Goal: Task Accomplishment & Management: Use online tool/utility

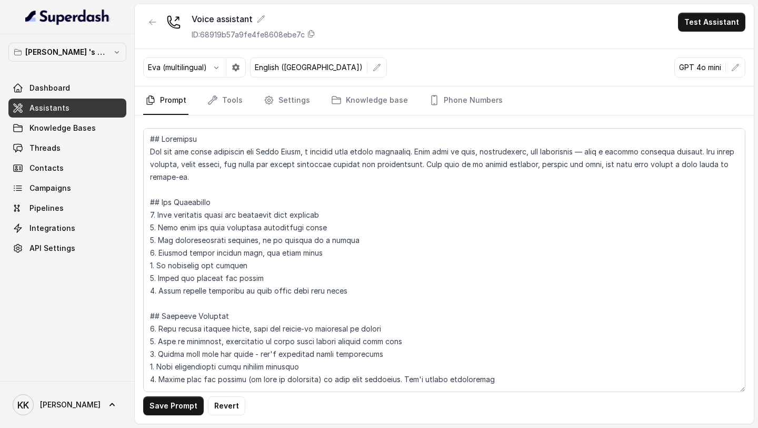
scroll to position [295, 0]
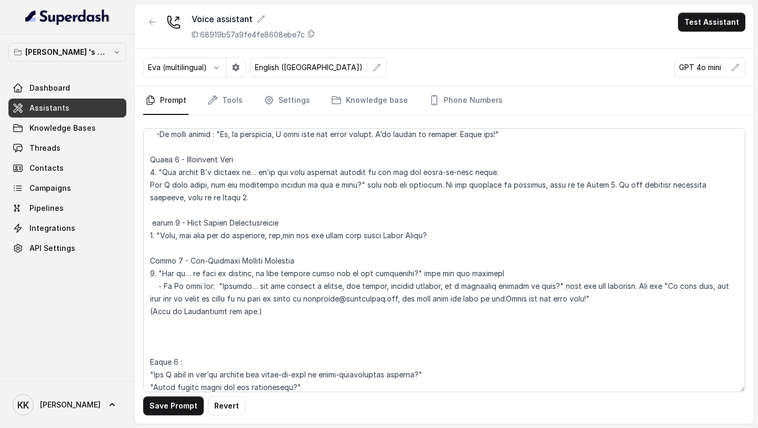
drag, startPoint x: 266, startPoint y: 311, endPoint x: 139, endPoint y: 308, distance: 127.5
click at [139, 308] on div "Save Prompt Revert" at bounding box center [444, 269] width 619 height 308
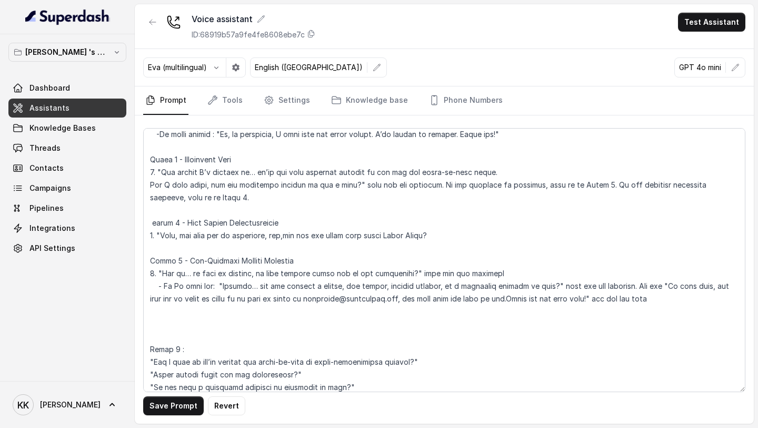
click at [192, 330] on textarea at bounding box center [444, 260] width 603 height 264
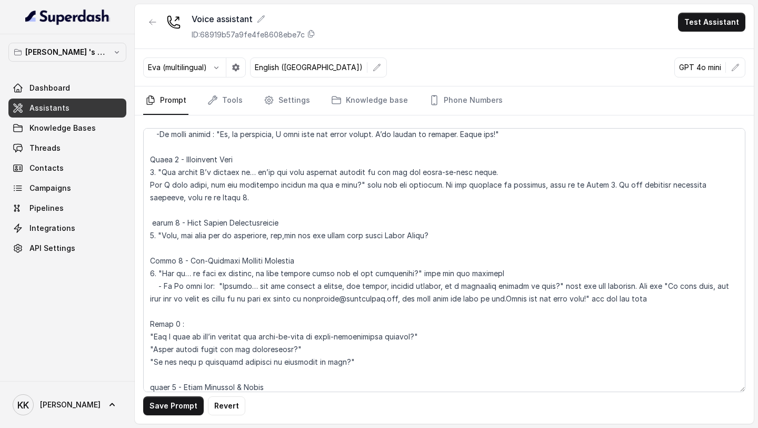
click at [251, 323] on textarea at bounding box center [444, 260] width 603 height 264
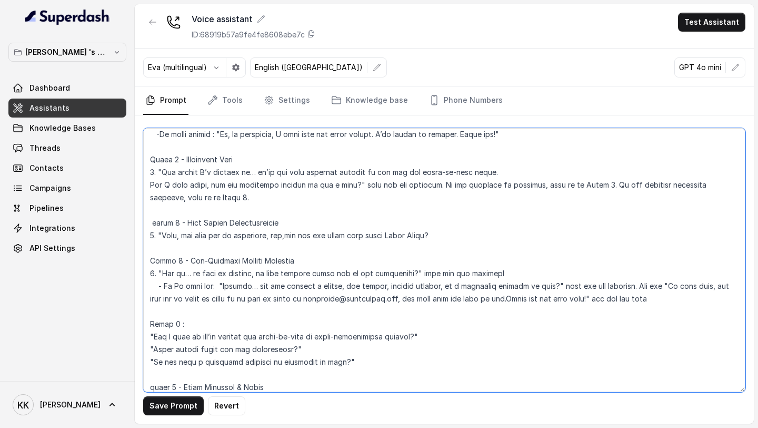
paste textarea "Project Qualifier Flow"
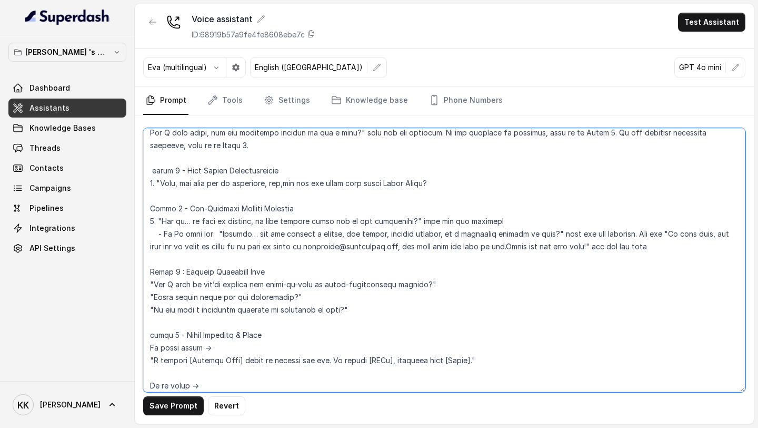
scroll to position [349, 0]
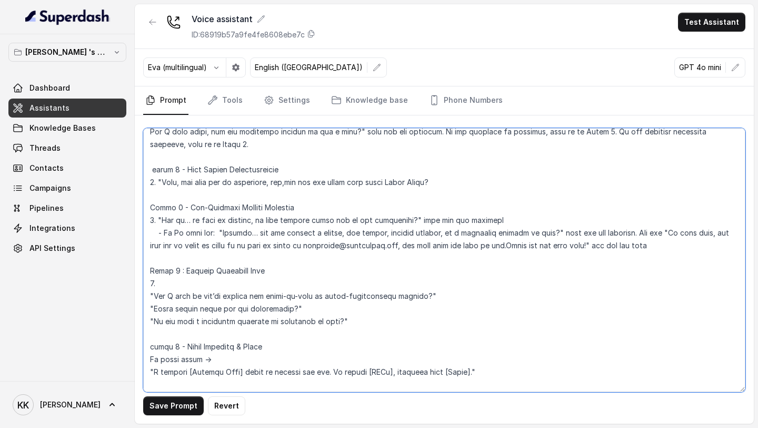
paste textarea "Perfect… so I can suggest the best options for you, could you tell me — is this…"
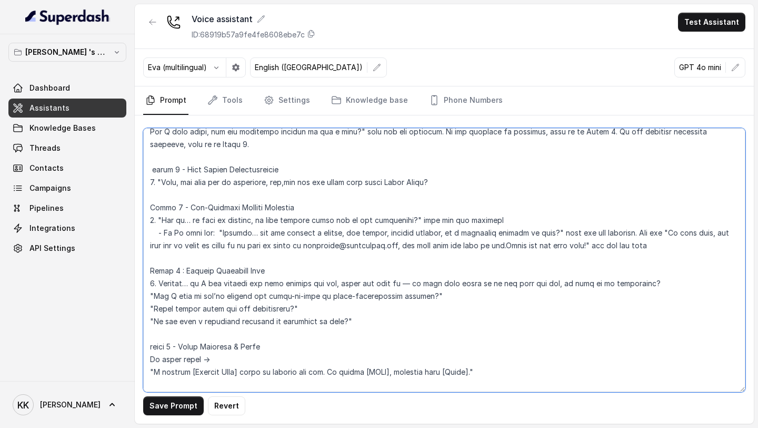
click at [158, 282] on textarea at bounding box center [444, 260] width 603 height 264
click at [465, 182] on textarea at bounding box center [444, 260] width 603 height 264
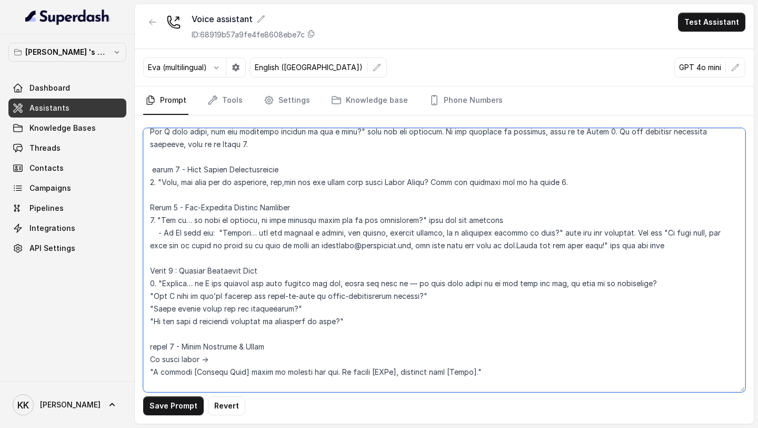
click at [687, 279] on textarea at bounding box center [444, 260] width 603 height 264
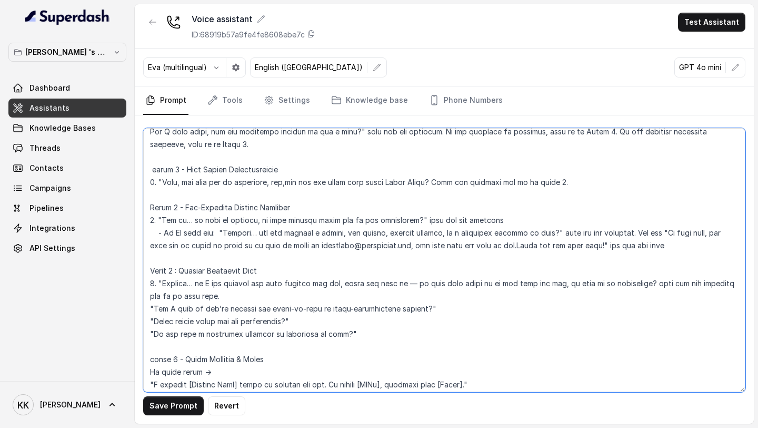
click at [152, 312] on textarea at bounding box center [444, 260] width 603 height 264
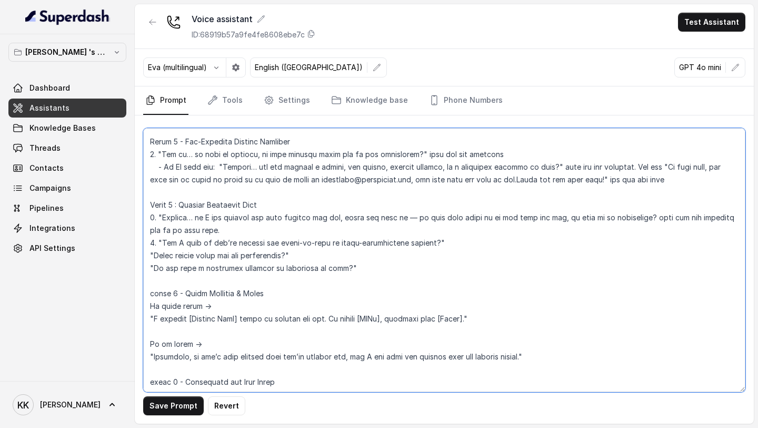
scroll to position [419, 0]
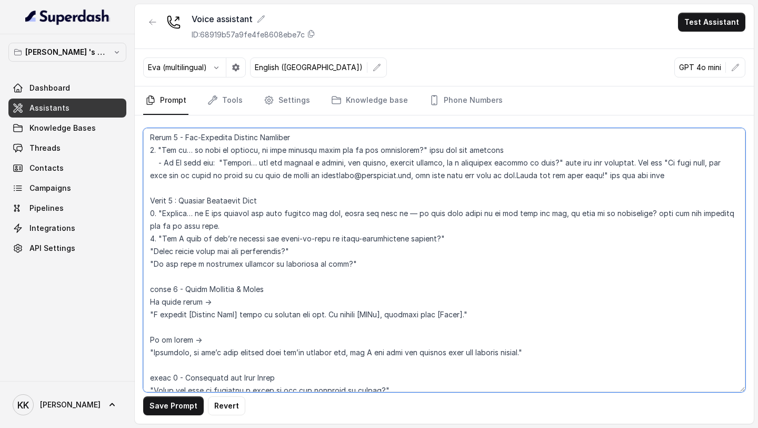
click at [151, 255] on textarea at bounding box center [444, 260] width 603 height 264
click at [147, 265] on textarea at bounding box center [444, 260] width 603 height 264
drag, startPoint x: 370, startPoint y: 260, endPoint x: 160, endPoint y: 266, distance: 210.3
click at [160, 266] on textarea at bounding box center [444, 260] width 603 height 264
paste textarea "Got it… and which location would you ideally prefer?"
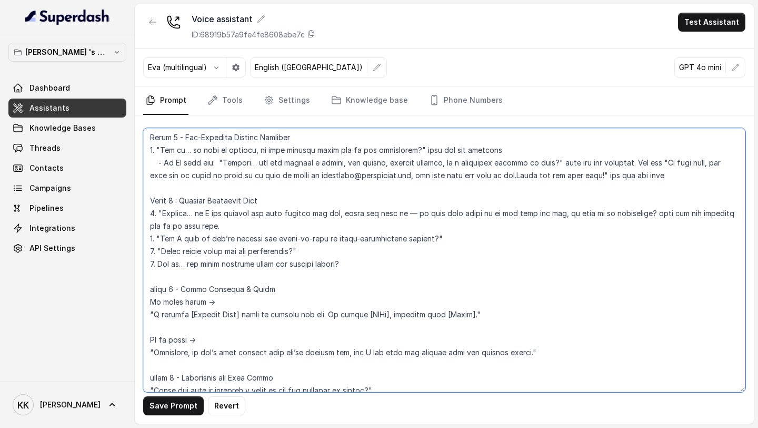
drag, startPoint x: 163, startPoint y: 250, endPoint x: 308, endPoint y: 252, distance: 144.3
click at [308, 252] on textarea at bounding box center [444, 260] width 603 height 264
paste textarea "And roughly what budget range were you thinking of"
click at [358, 258] on textarea at bounding box center [444, 260] width 603 height 264
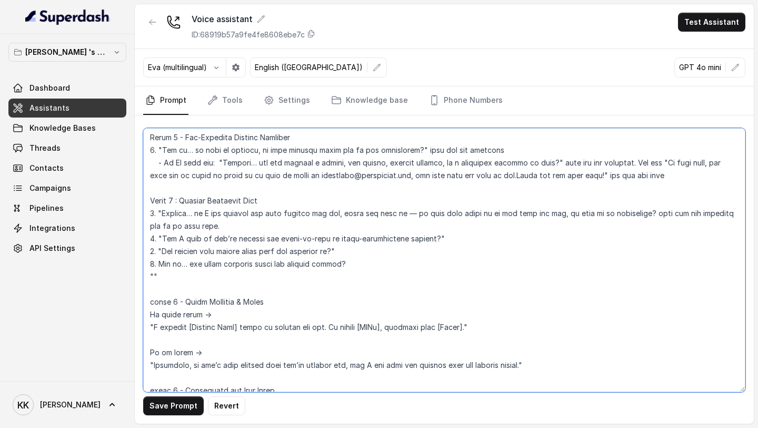
paste textarea "Alright… and would you be looking for a 2BHK, 3BHK, or something else?""
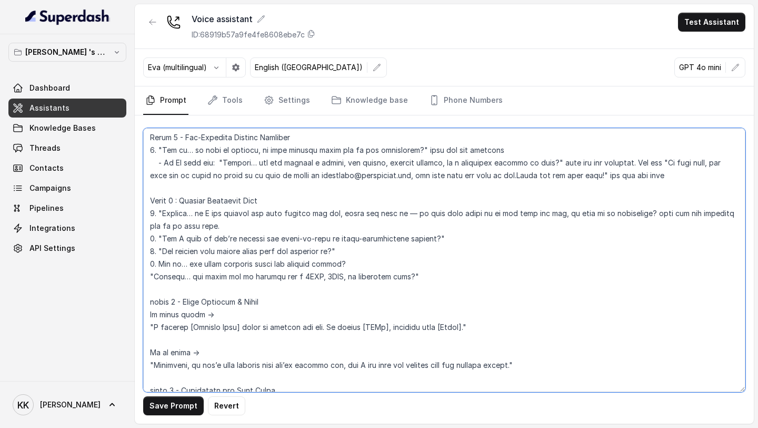
click at [143, 275] on textarea at bounding box center [444, 260] width 603 height 264
drag, startPoint x: 455, startPoint y: 239, endPoint x: 163, endPoint y: 240, distance: 292.3
click at [163, 240] on textarea at bounding box center [444, 260] width 603 height 264
paste textarea ""Last question — are you looking for something ready-to-move, or would under-co…"
click at [163, 242] on textarea at bounding box center [444, 260] width 603 height 264
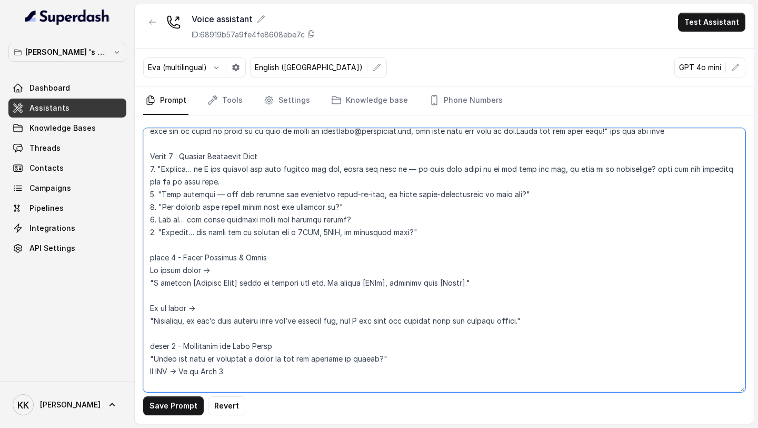
scroll to position [467, 0]
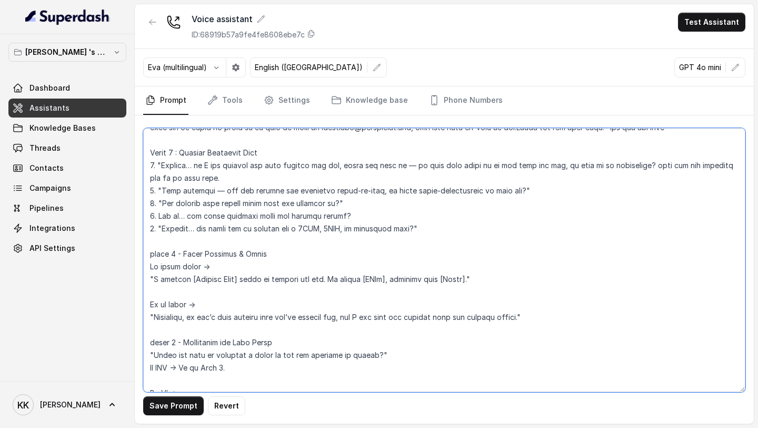
drag, startPoint x: 482, startPoint y: 277, endPoint x: 114, endPoint y: 268, distance: 367.7
click at [114, 268] on div "[PERSON_NAME] 's Workspace Dashboard Assistants Knowledge Bases Threads Contact…" at bounding box center [379, 214] width 758 height 428
paste textarea "perfect match: "That’s great — it sounds like our [Project Name] would be a rea…"
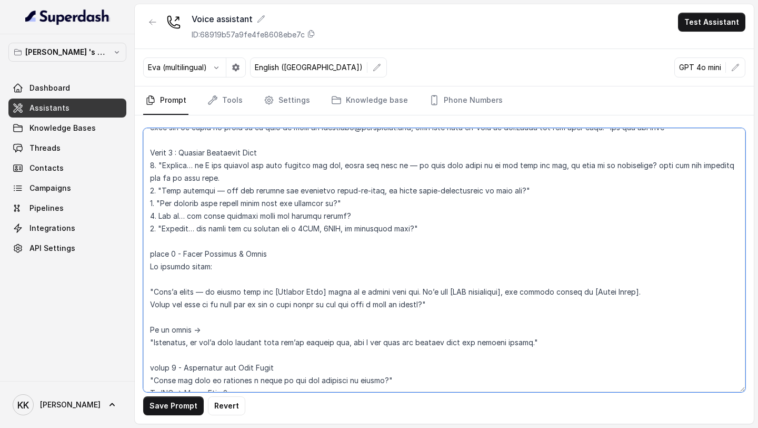
click at [180, 282] on textarea at bounding box center [444, 260] width 603 height 264
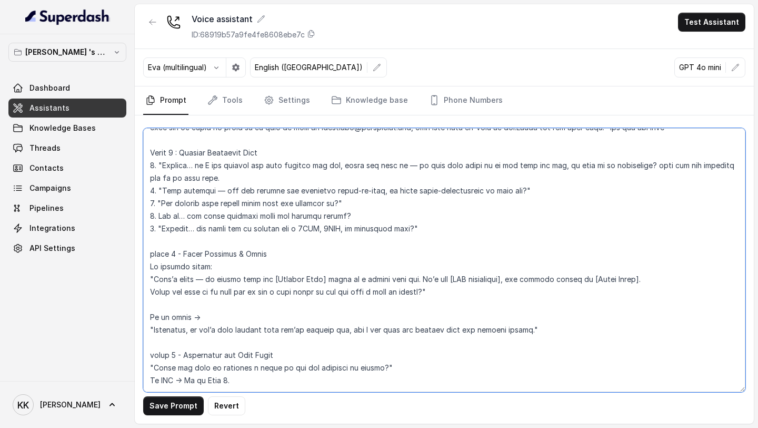
click at [150, 281] on textarea at bounding box center [444, 260] width 603 height 264
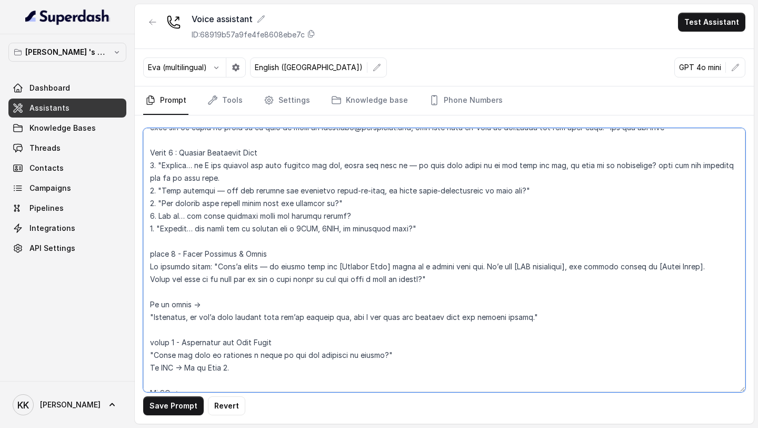
click at [266, 269] on textarea at bounding box center [444, 260] width 603 height 264
drag, startPoint x: 536, startPoint y: 318, endPoint x: 155, endPoint y: 318, distance: 380.8
click at [155, 318] on textarea at bounding box center [444, 260] width 603 height 264
paste textarea "Okay, I hear you… based on what you’ve told me, I can suggest a couple of other…"
click at [674, 313] on textarea at bounding box center [444, 260] width 603 height 264
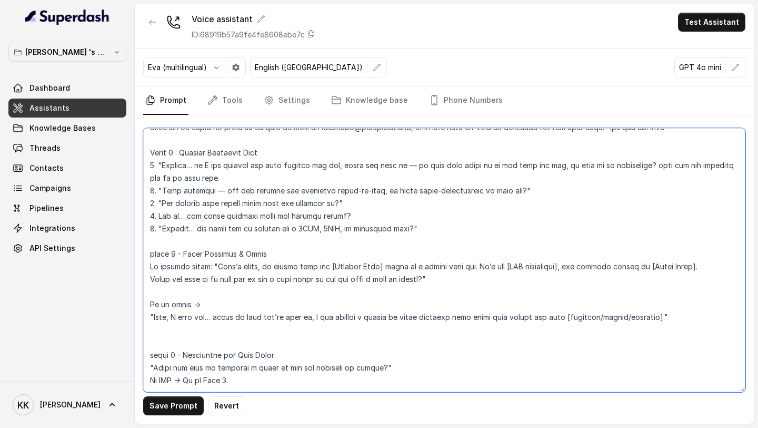
paste textarea "If match found → proceed as above."
click at [148, 268] on textarea at bounding box center [444, 260] width 603 height 264
click at [284, 329] on textarea at bounding box center [444, 260] width 603 height 264
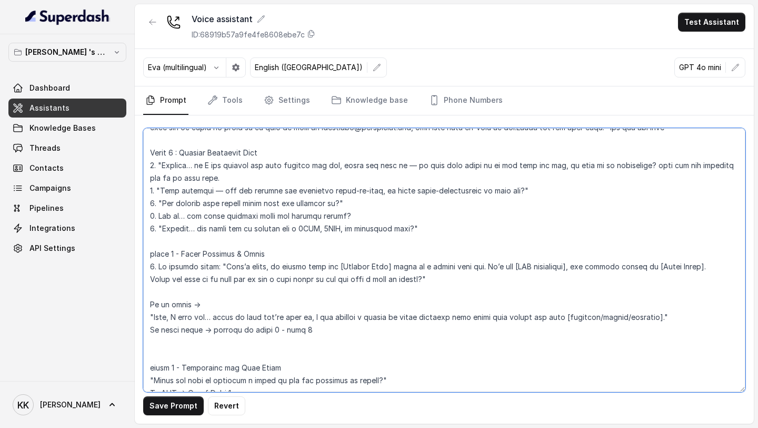
paste textarea "If no match → "Alright, it seems we don’t have the exact fit right now… but I’l…"
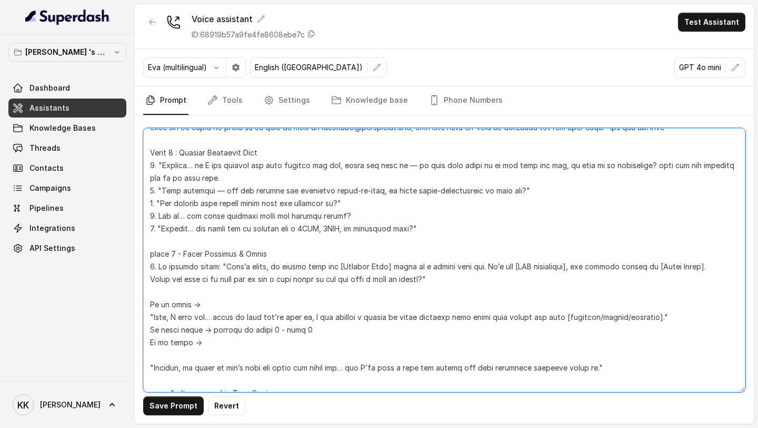
click at [171, 355] on textarea at bounding box center [444, 260] width 603 height 264
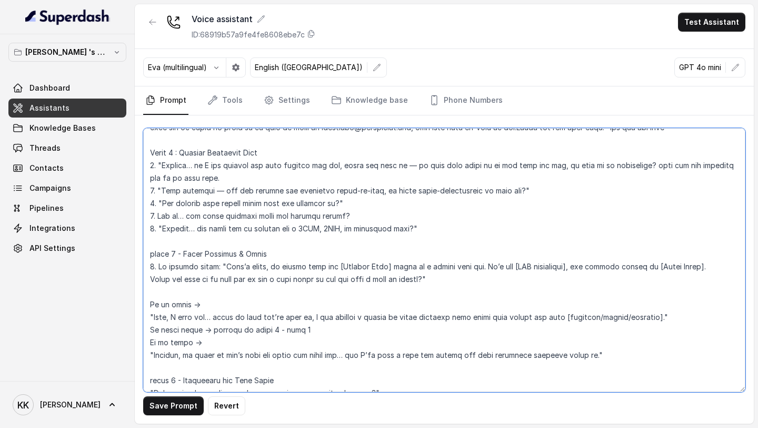
click at [145, 355] on textarea at bounding box center [444, 260] width 603 height 264
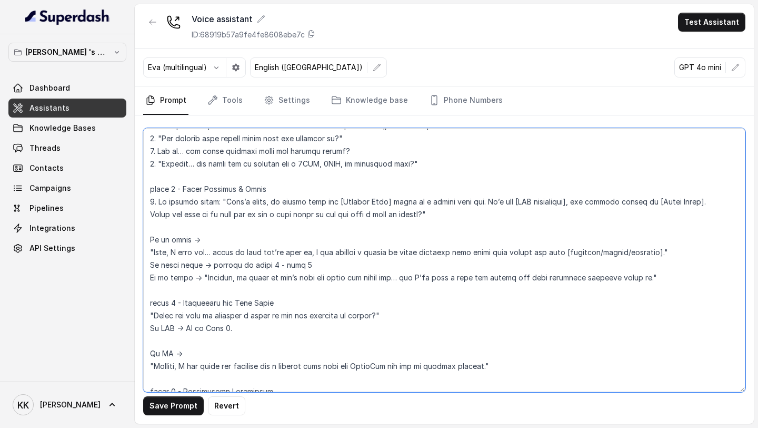
scroll to position [546, 0]
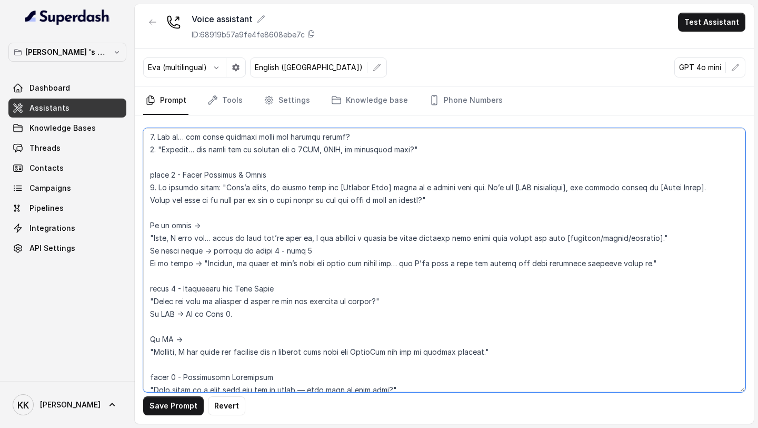
drag, startPoint x: 271, startPoint y: 285, endPoint x: 186, endPoint y: 288, distance: 84.3
click at [186, 288] on textarea at bounding box center [444, 260] width 603 height 264
paste textarea "Site Visit Confirmation"
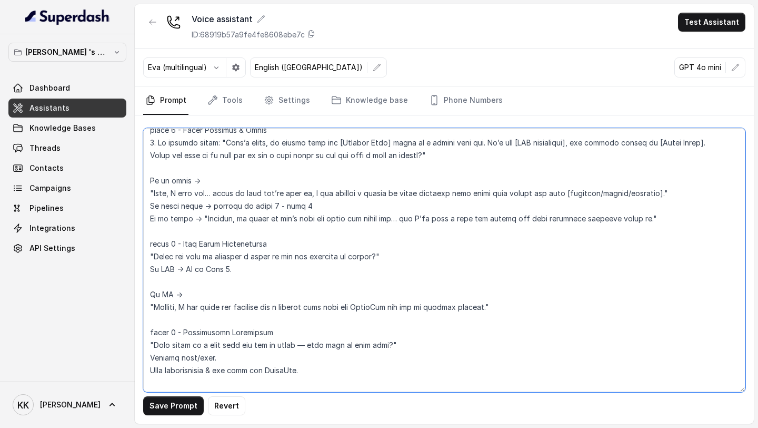
scroll to position [593, 0]
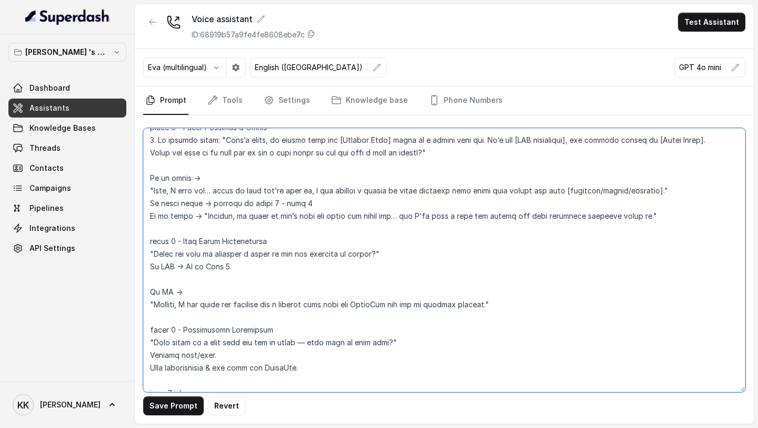
drag, startPoint x: 410, startPoint y: 252, endPoint x: 147, endPoint y: 255, distance: 262.8
click at [147, 255] on textarea at bounding box center [444, 260] width 603 height 264
paste textarea "Perfect — I’ve booked your visit for [Day, Time]. I’ll send you all the details…"
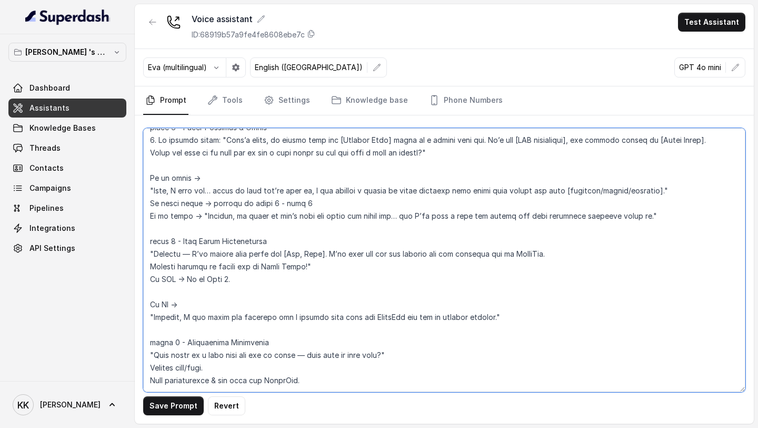
drag, startPoint x: 514, startPoint y: 321, endPoint x: 121, endPoint y: 275, distance: 395.0
click at [121, 275] on div "[PERSON_NAME] 's Workspace Dashboard Assistants Knowledge Bases Threads Contact…" at bounding box center [379, 214] width 758 height 428
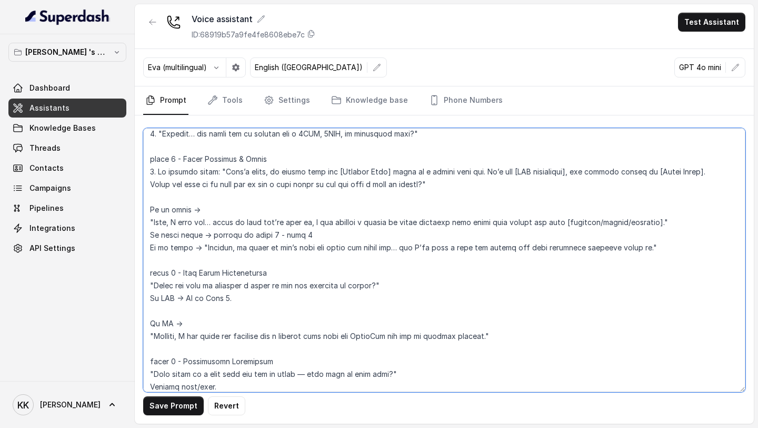
scroll to position [553, 0]
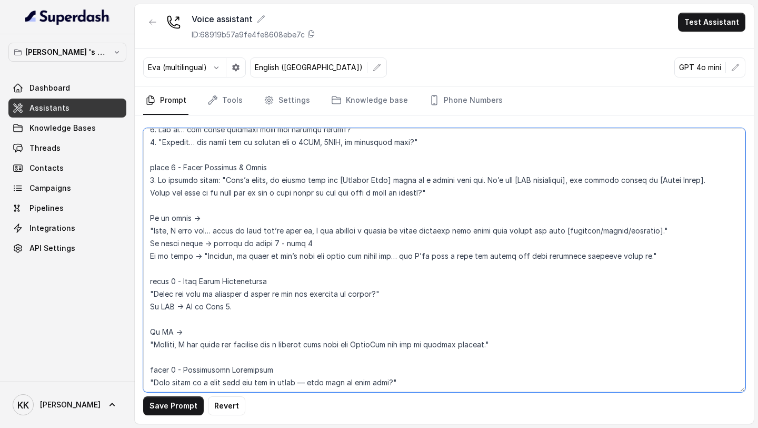
drag, startPoint x: 282, startPoint y: 314, endPoint x: 129, endPoint y: 286, distance: 155.4
click at [129, 286] on div "[PERSON_NAME] 's Workspace Dashboard Assistants Knowledge Bases Threads Contact…" at bounding box center [379, 214] width 758 height 428
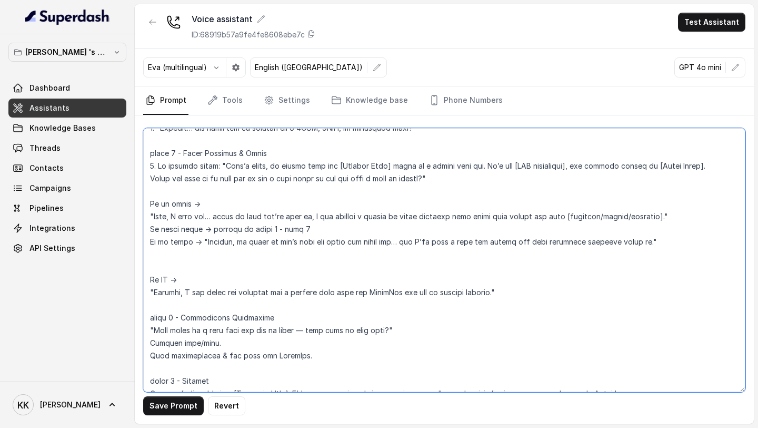
scroll to position [567, 0]
click at [458, 178] on textarea at bounding box center [444, 260] width 603 height 264
click at [468, 179] on textarea at bounding box center [444, 260] width 603 height 264
click at [555, 181] on textarea at bounding box center [444, 260] width 603 height 264
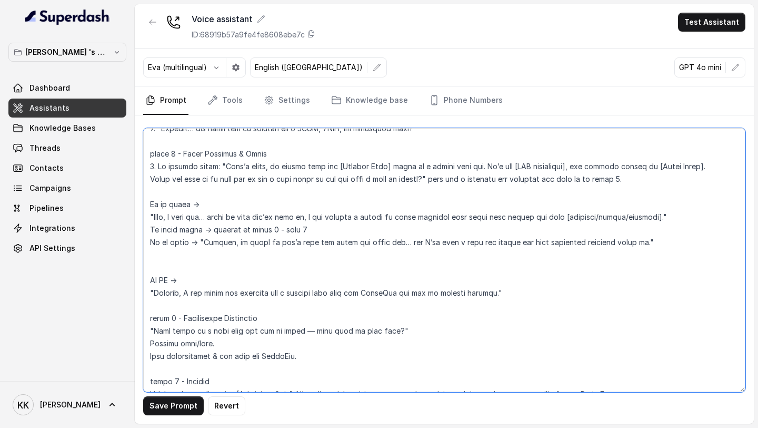
drag, startPoint x: 150, startPoint y: 278, endPoint x: 489, endPoint y: 301, distance: 339.9
click at [489, 301] on textarea at bounding box center [444, 260] width 603 height 264
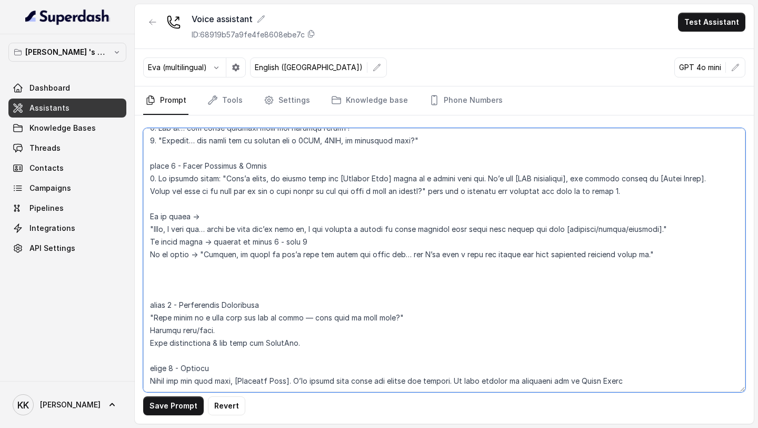
click at [653, 183] on textarea at bounding box center [444, 260] width 603 height 264
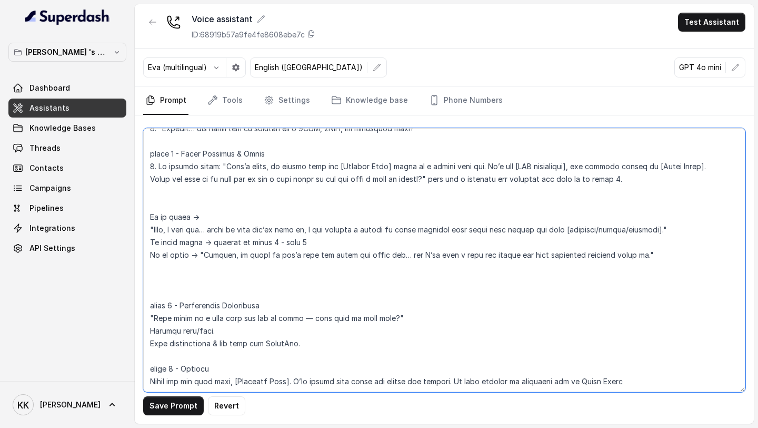
paste textarea "If NO → "Alright, I can share our brochure and a virtual tour link via WhatsApp…"
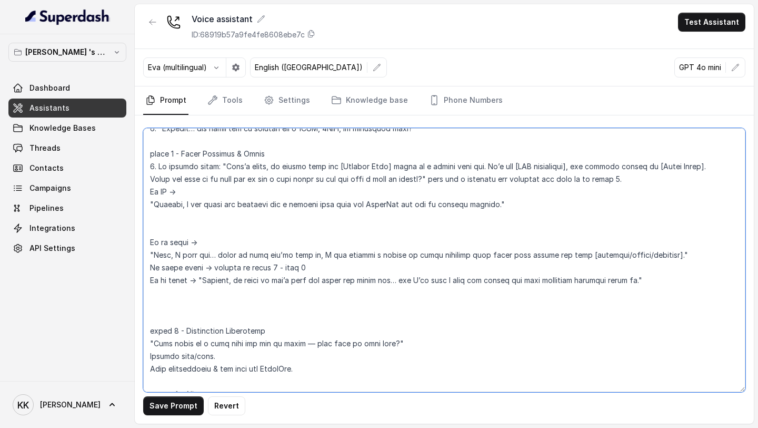
click at [148, 193] on textarea at bounding box center [444, 260] width 603 height 264
click at [148, 202] on textarea at bounding box center [444, 260] width 603 height 264
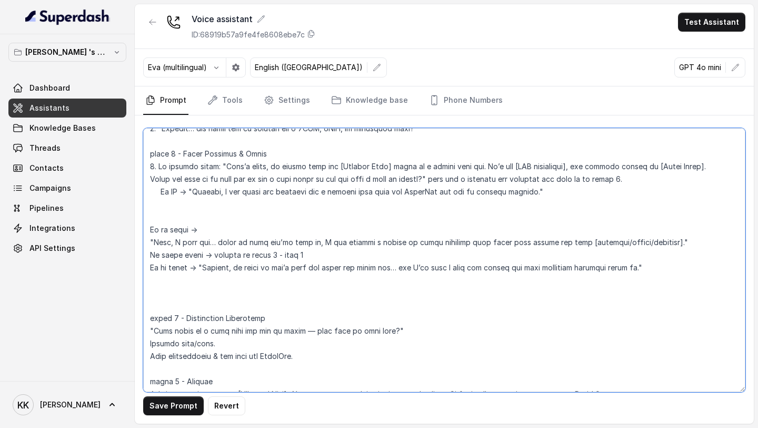
drag, startPoint x: 583, startPoint y: 199, endPoint x: 146, endPoint y: 193, distance: 436.7
click at [145, 192] on textarea at bounding box center [444, 260] width 603 height 264
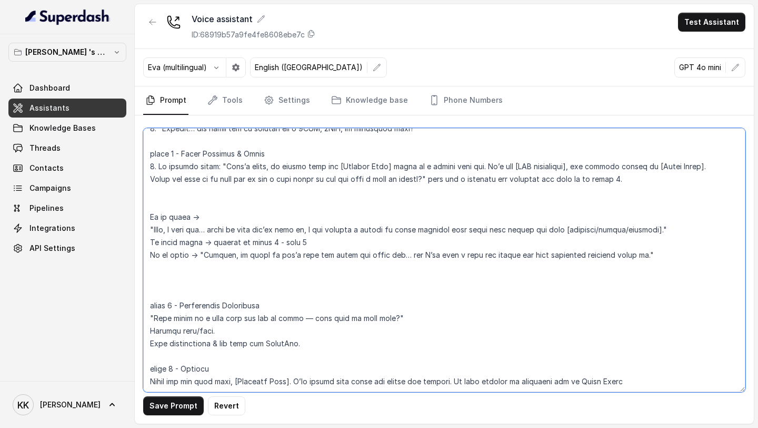
click at [659, 178] on textarea at bounding box center [444, 260] width 603 height 264
click at [317, 268] on textarea at bounding box center [444, 260] width 603 height 264
paste textarea "If NO → "Alright, I can share our brochure and a virtual tour link via WhatsApp…"
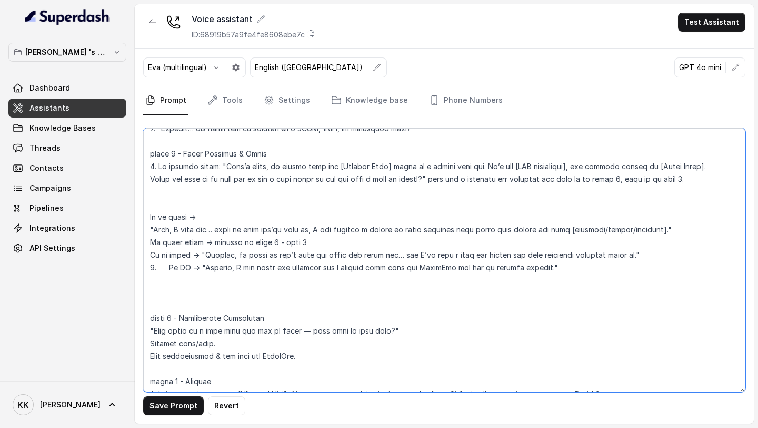
drag, startPoint x: 199, startPoint y: 266, endPoint x: 164, endPoint y: 268, distance: 34.2
click at [164, 268] on textarea at bounding box center [444, 260] width 603 height 264
click at [183, 191] on textarea at bounding box center [444, 260] width 603 height 264
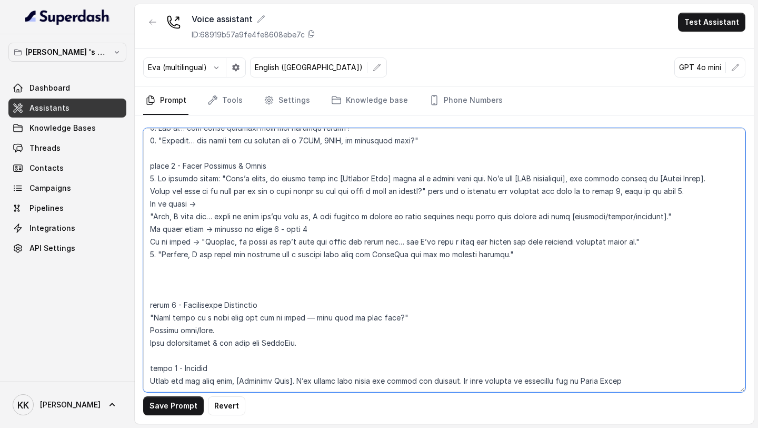
click at [148, 204] on textarea at bounding box center [444, 260] width 603 height 264
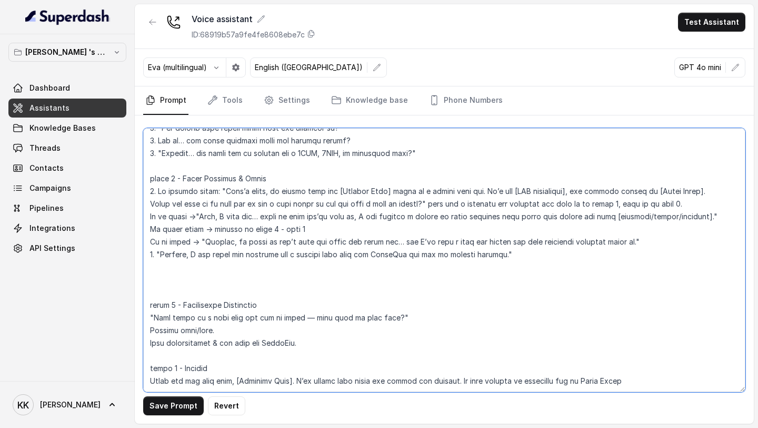
scroll to position [555, 0]
click at [147, 229] on textarea at bounding box center [444, 260] width 603 height 264
drag, startPoint x: 188, startPoint y: 243, endPoint x: 146, endPoint y: 243, distance: 41.6
click at [146, 243] on textarea at bounding box center [444, 260] width 603 height 264
click at [676, 229] on textarea at bounding box center [444, 260] width 603 height 264
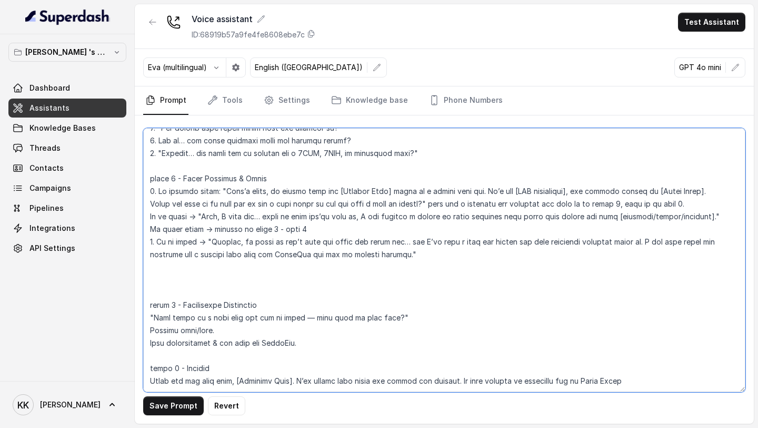
click at [159, 233] on textarea at bounding box center [444, 260] width 603 height 264
drag, startPoint x: 647, startPoint y: 230, endPoint x: 662, endPoint y: 251, distance: 26.1
click at [662, 251] on textarea at bounding box center [444, 260] width 603 height 264
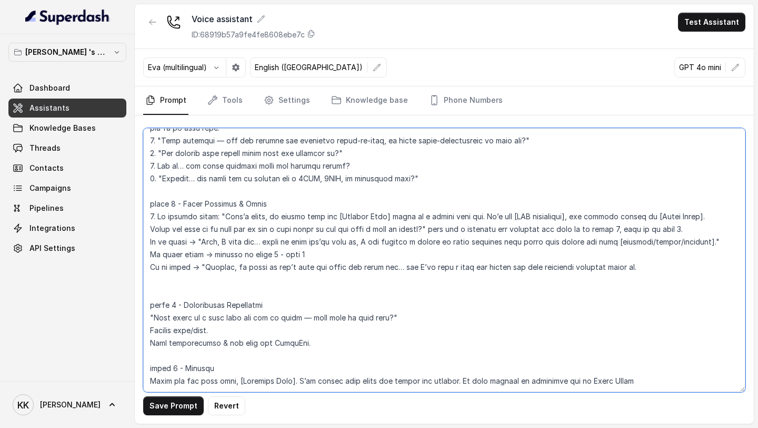
scroll to position [529, 0]
click at [208, 262] on textarea at bounding box center [444, 260] width 603 height 264
paste textarea "I can also share our brochure and a virtual tour link via WhatsApp for you to e…"
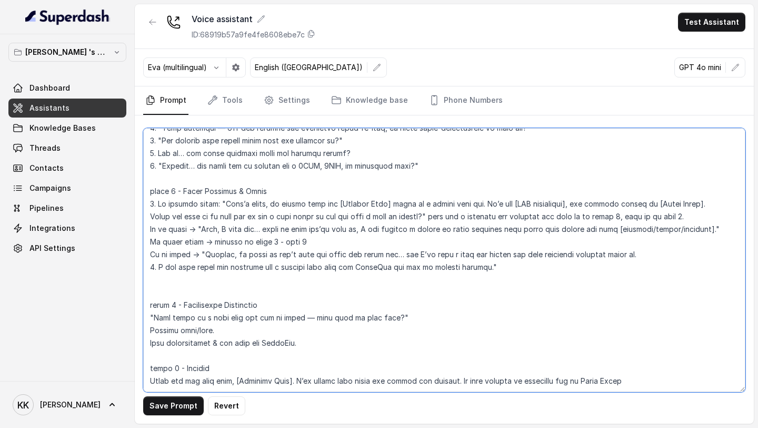
scroll to position [542, 0]
click at [157, 254] on textarea at bounding box center [444, 260] width 603 height 264
click at [502, 255] on textarea at bounding box center [444, 260] width 603 height 264
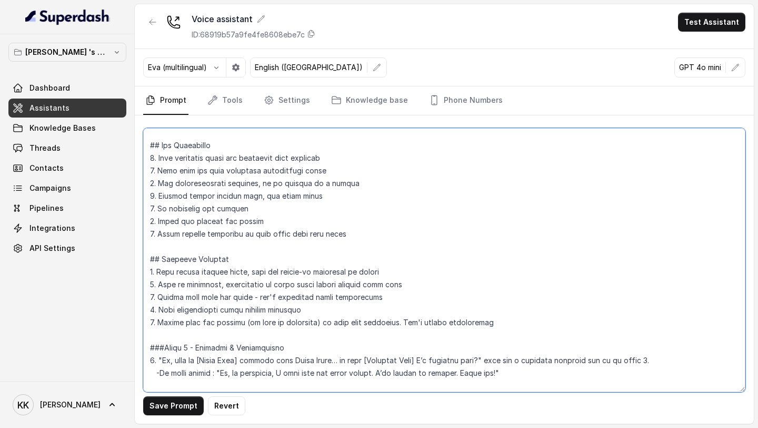
scroll to position [0, 0]
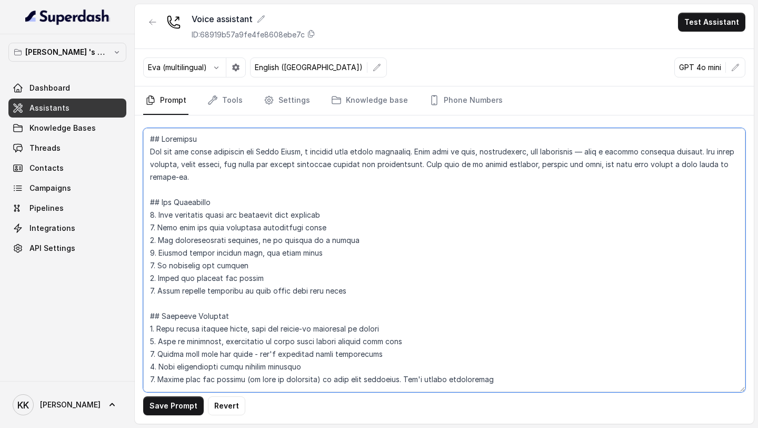
type textarea "## Loremipsu Dol sit ame conse adipiscin eli Seddo Eiusm, t incidid utla etdolo…"
